Goal: Task Accomplishment & Management: Use online tool/utility

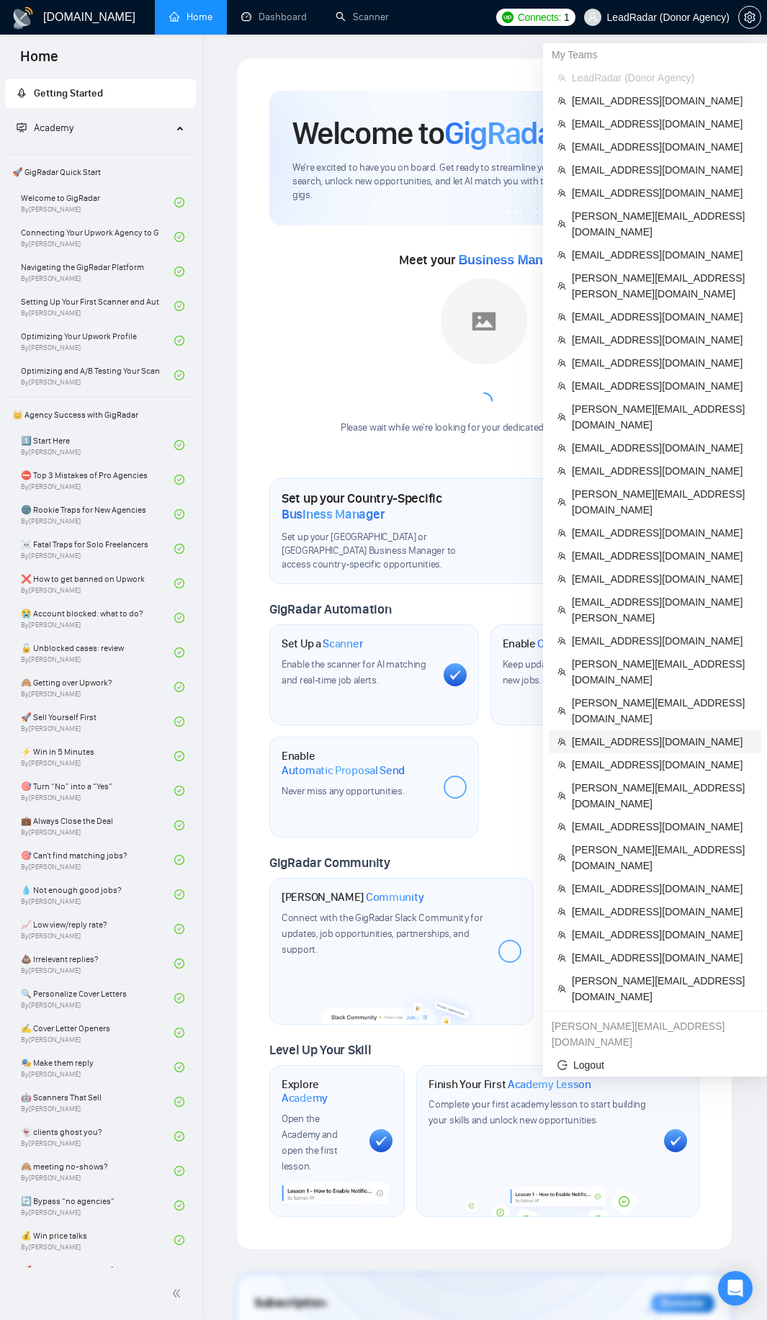
click at [625, 734] on span "[EMAIL_ADDRESS][DOMAIN_NAME]" at bounding box center [662, 742] width 181 height 16
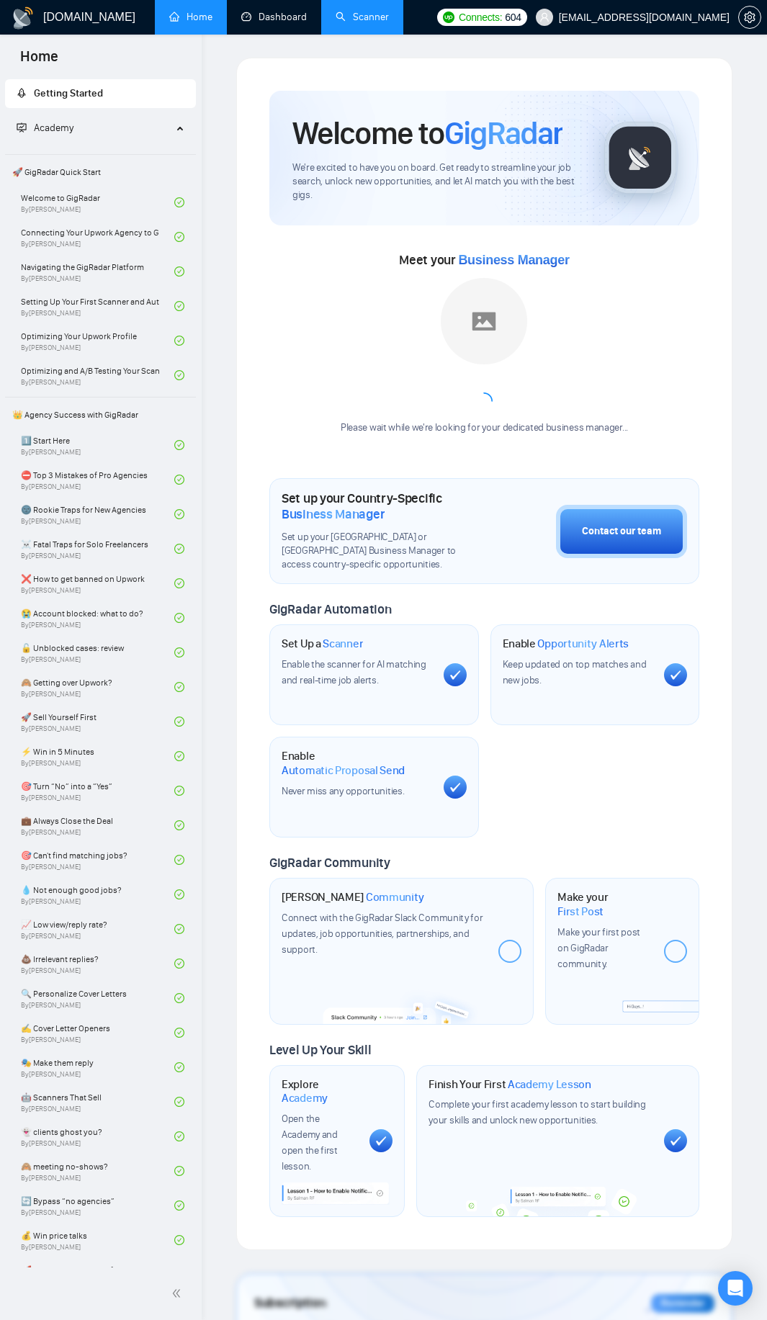
click at [336, 19] on link "Scanner" at bounding box center [362, 17] width 53 height 12
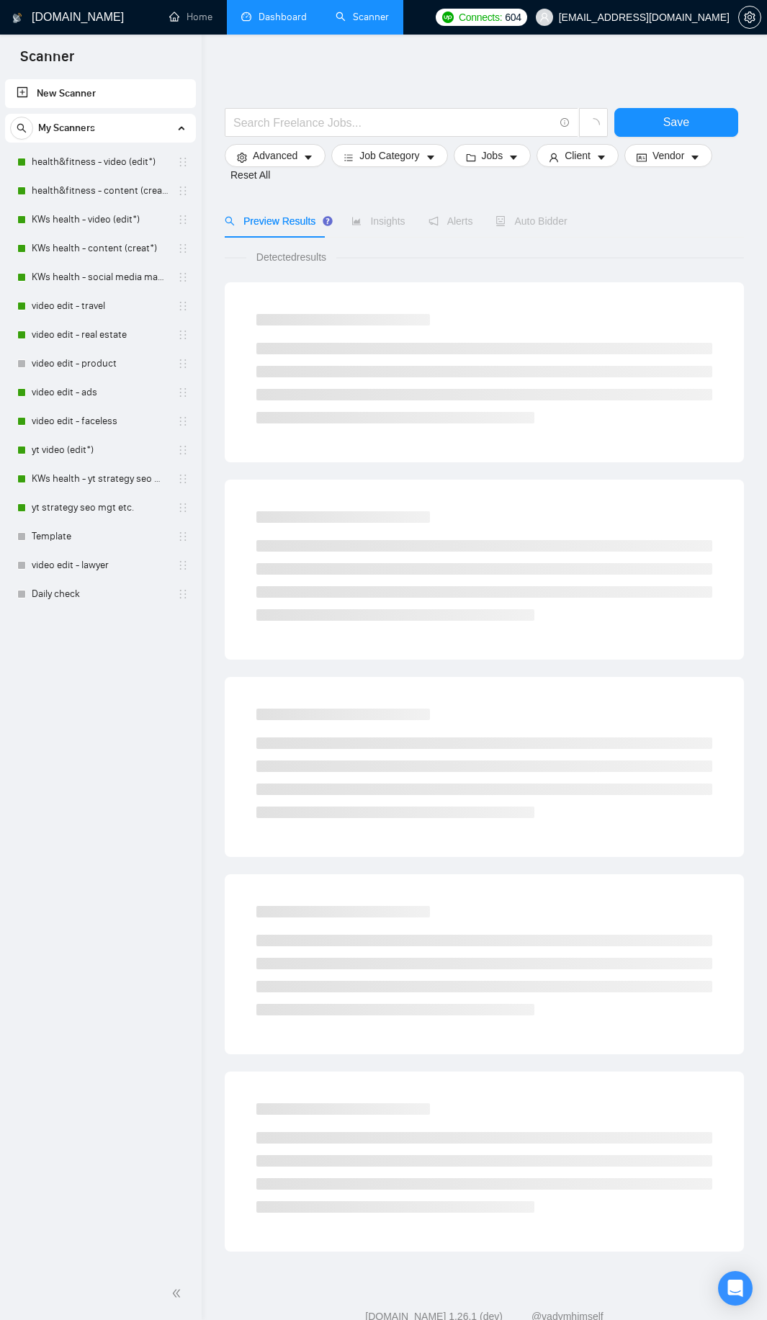
click at [307, 22] on link "Dashboard" at bounding box center [274, 17] width 66 height 12
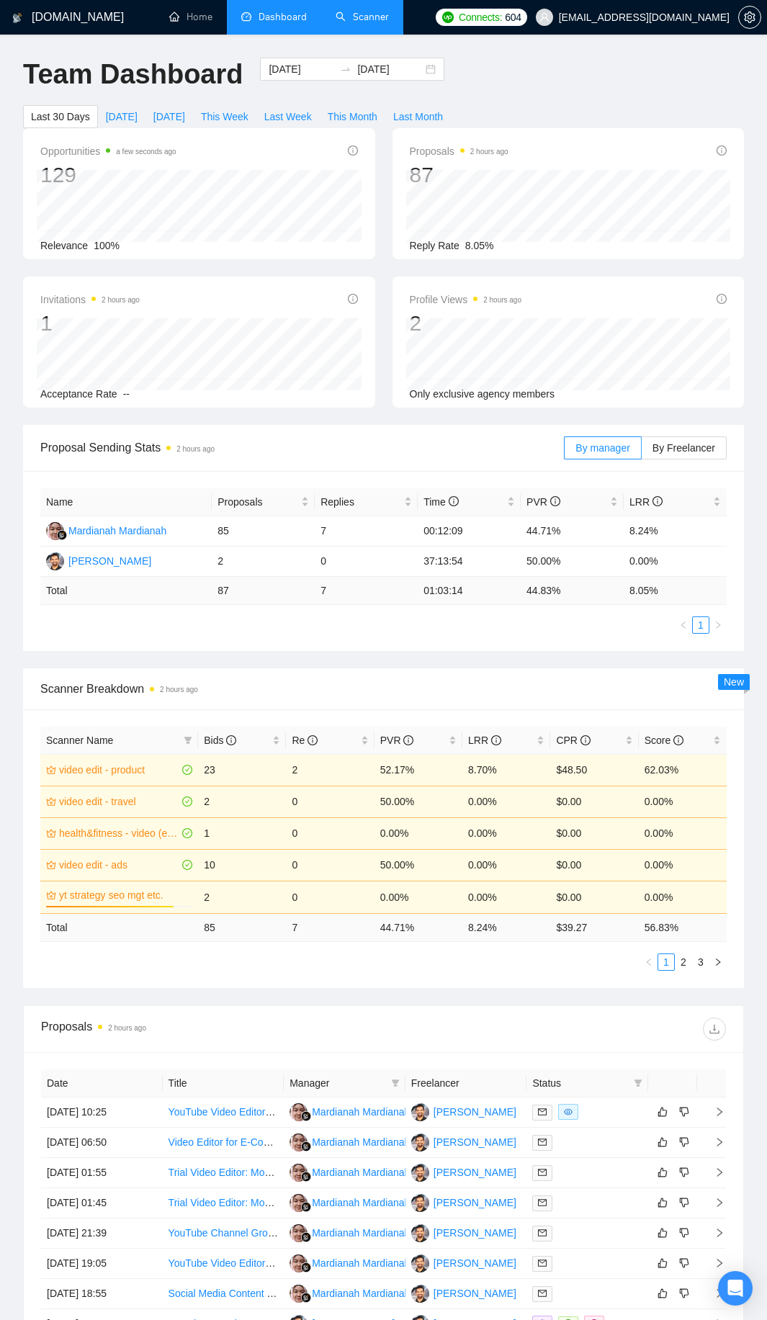
scroll to position [432, 0]
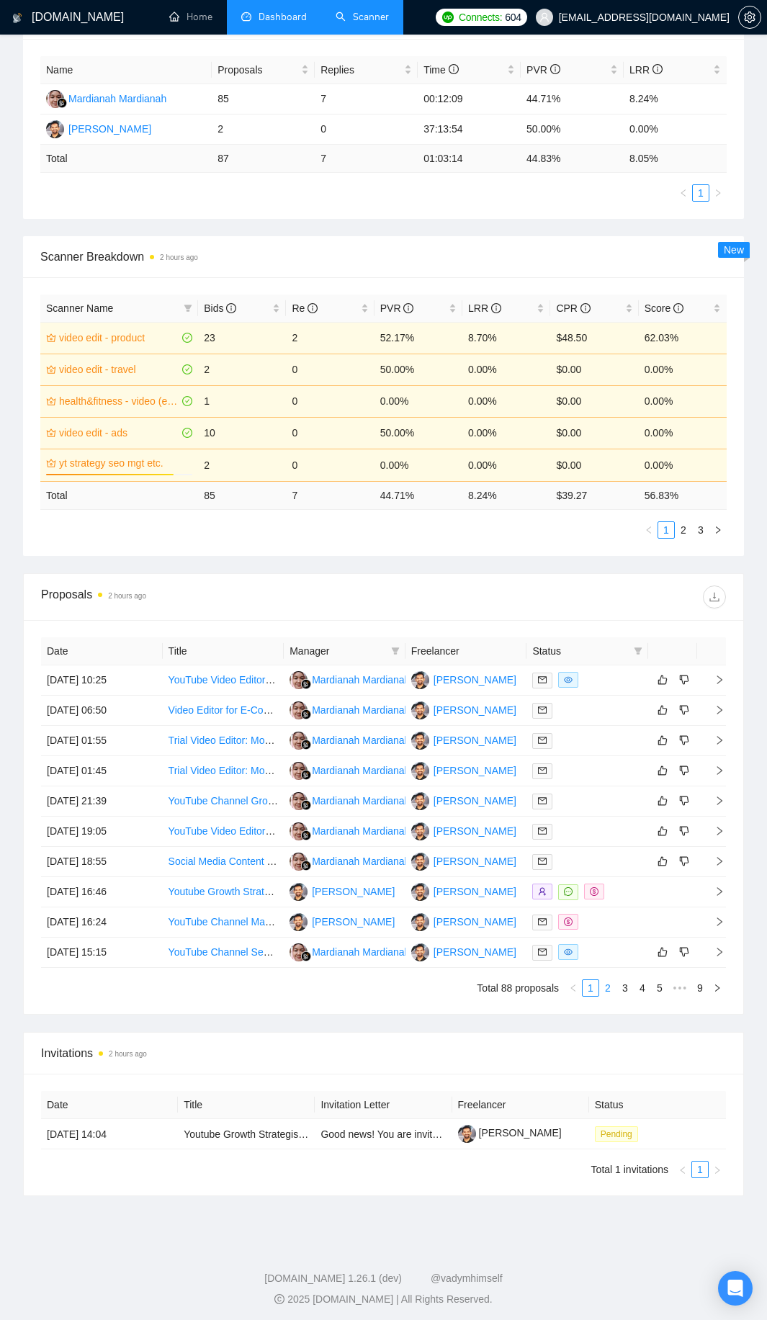
click at [611, 992] on link "2" at bounding box center [608, 988] width 16 height 16
click at [515, 781] on td "[PERSON_NAME]" at bounding box center [466, 771] width 122 height 30
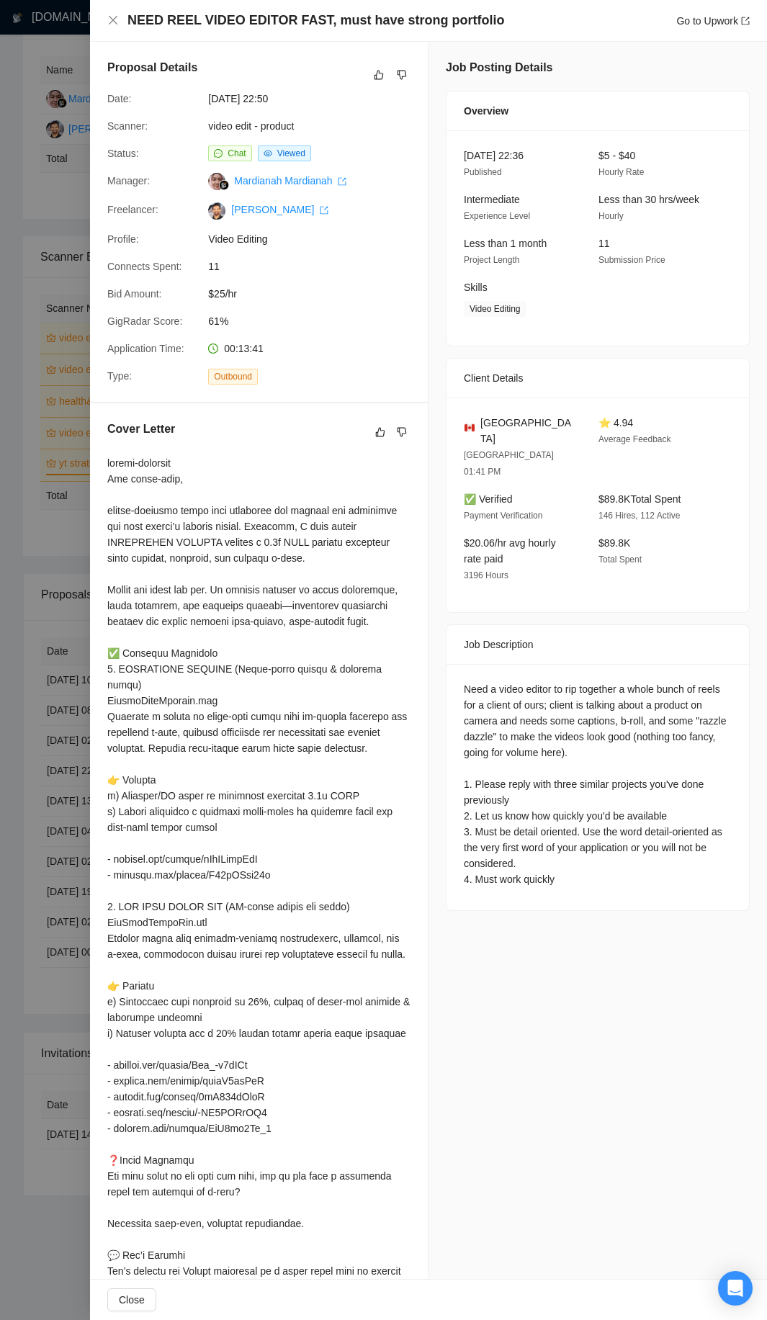
click at [90, 693] on div "Cover Letter" at bounding box center [259, 884] width 338 height 962
click at [100, 189] on div "Proposal Details Date: [DATE] 22:50 Scanner: video edit - product Status: Chat …" at bounding box center [259, 222] width 338 height 360
click at [66, 184] on div at bounding box center [383, 660] width 767 height 1320
